Goal: Find specific page/section: Find specific page/section

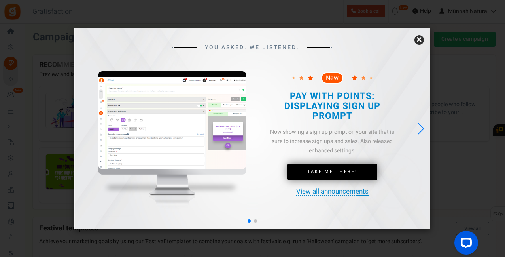
click at [416, 37] on link "×" at bounding box center [419, 39] width 9 height 9
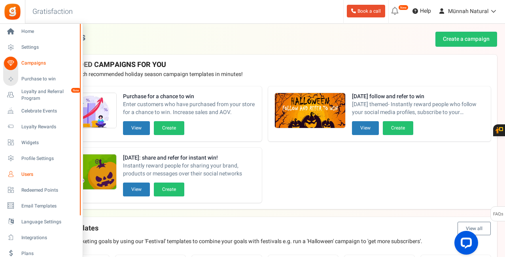
click at [21, 172] on span "Users" at bounding box center [48, 174] width 55 height 7
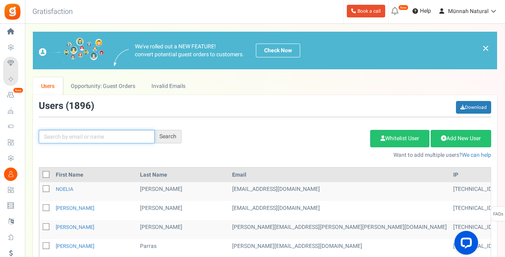
click at [112, 133] on input "text" at bounding box center [97, 136] width 116 height 13
type input "v"
type input "[PERSON_NAME]"
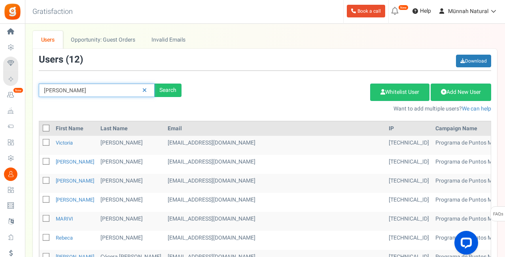
scroll to position [47, 0]
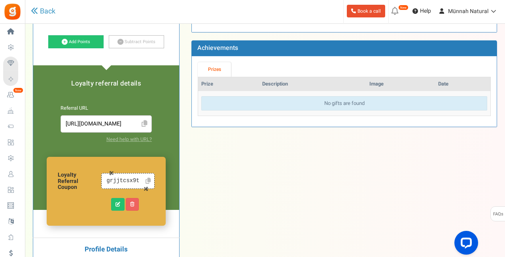
scroll to position [148, 0]
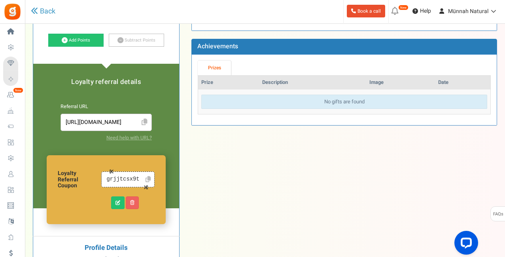
click at [146, 176] on icon at bounding box center [148, 179] width 5 height 6
